Goal: Navigation & Orientation: Find specific page/section

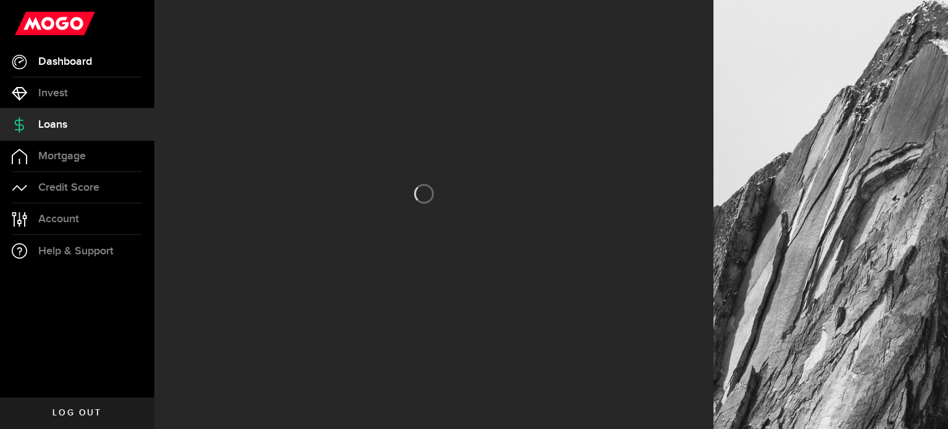
click at [104, 64] on link "Dashboard" at bounding box center [77, 61] width 154 height 31
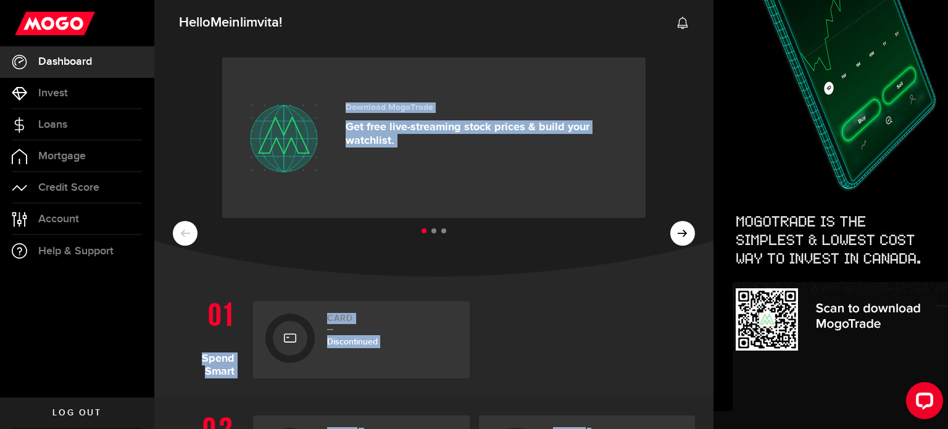
drag, startPoint x: 606, startPoint y: 402, endPoint x: 657, endPoint y: 167, distance: 240.6
click at [687, 26] on use at bounding box center [683, 23] width 10 height 12
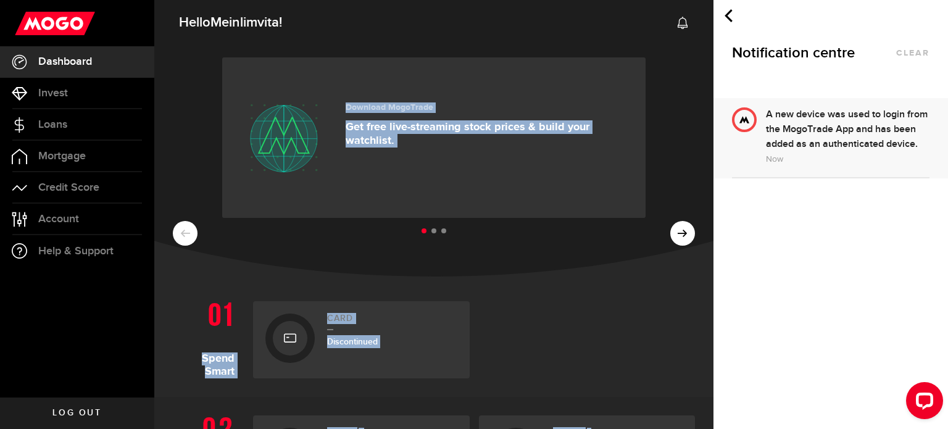
click at [576, 228] on ul at bounding box center [434, 231] width 522 height 16
drag, startPoint x: 599, startPoint y: 373, endPoint x: 634, endPoint y: 253, distance: 124.8
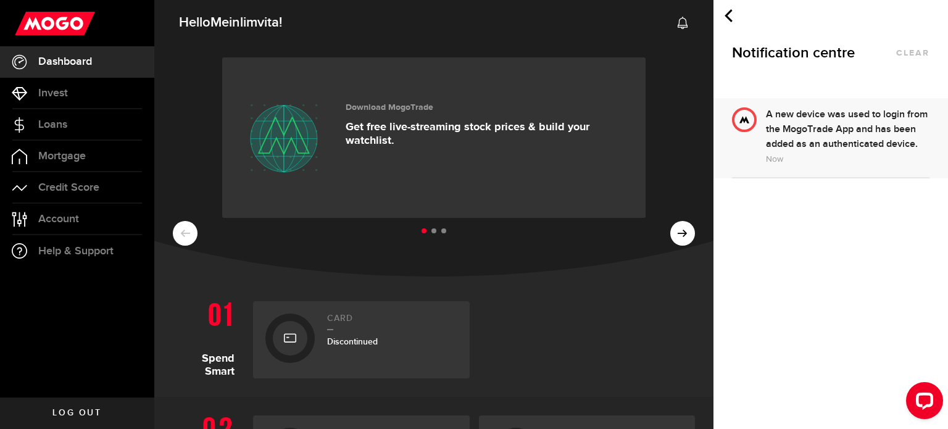
drag, startPoint x: 948, startPoint y: 38, endPoint x: 948, endPoint y: 81, distance: 43.2
click at [948, 81] on div "Notification centre clear" at bounding box center [831, 49] width 235 height 98
click at [564, 246] on div "Download MogoTrade Get free live-streaming stock prices & build your watchlist.…" at bounding box center [433, 159] width 559 height 235
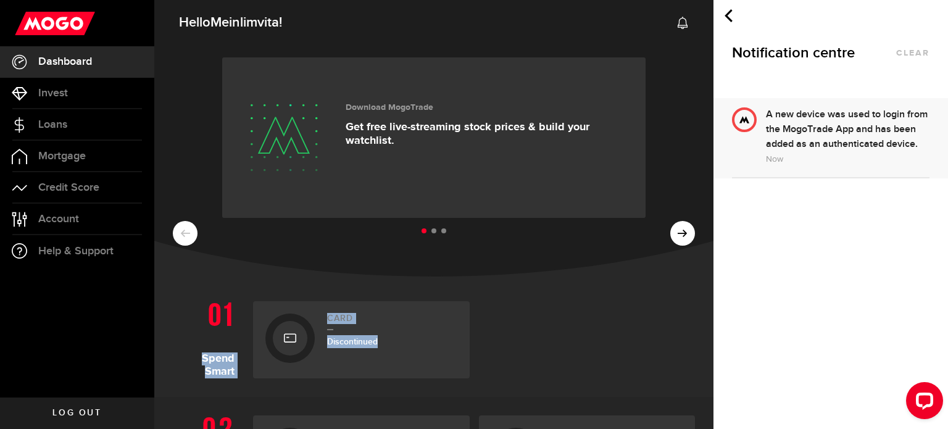
drag, startPoint x: 560, startPoint y: 284, endPoint x: 588, endPoint y: 160, distance: 127.3
click at [725, 17] on icon at bounding box center [728, 15] width 13 height 13
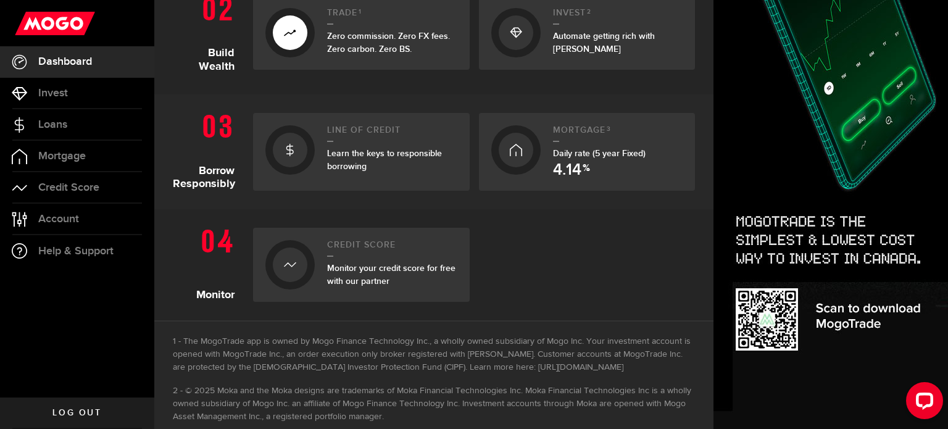
scroll to position [425, 0]
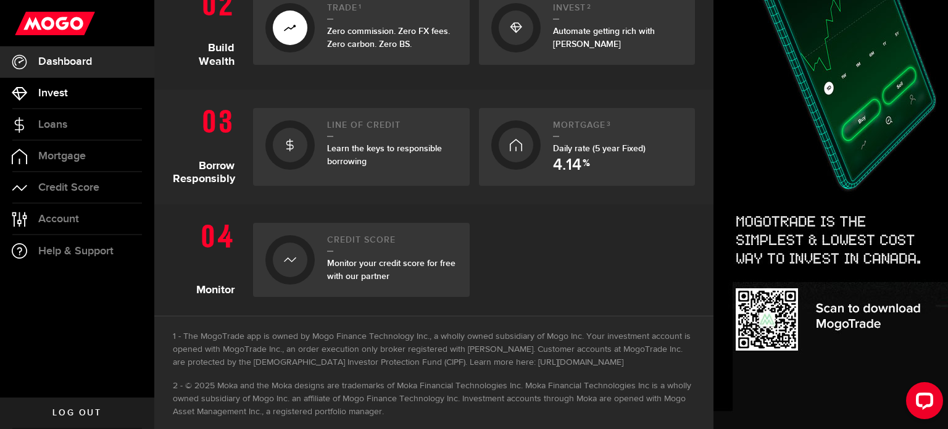
drag, startPoint x: 713, startPoint y: 94, endPoint x: 78, endPoint y: 84, distance: 635.3
click at [732, 296] on img at bounding box center [831, 112] width 235 height 633
click at [314, 141] on div at bounding box center [289, 144] width 49 height 49
